Goal: Task Accomplishment & Management: Use online tool/utility

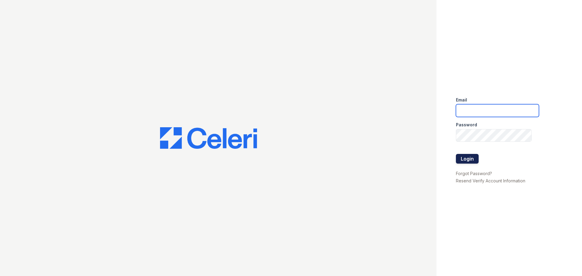
type input "[EMAIL_ADDRESS][DOMAIN_NAME]"
click at [469, 159] on button "Login" at bounding box center [467, 159] width 23 height 10
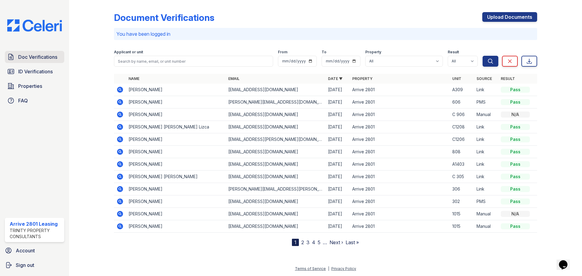
click at [34, 56] on span "Doc Verifications" at bounding box center [37, 56] width 39 height 7
